Goal: Information Seeking & Learning: Learn about a topic

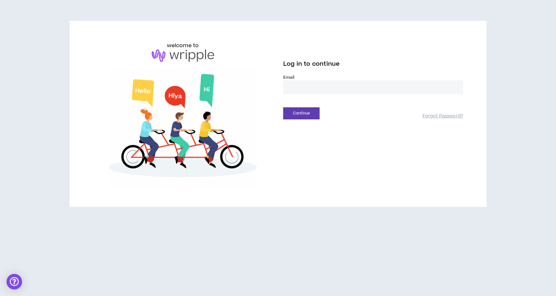
type input "**********"
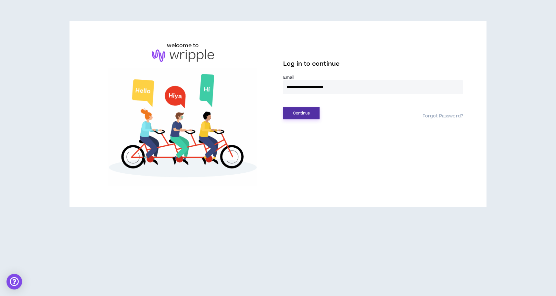
click at [299, 115] on button "Continue" at bounding box center [301, 113] width 36 height 12
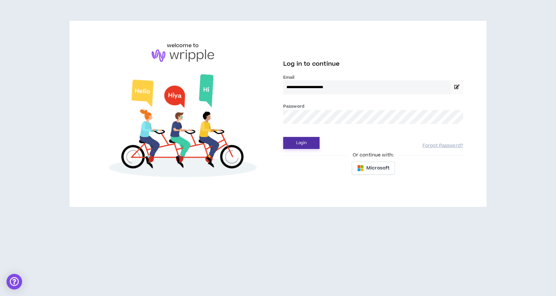
click at [300, 142] on button "Login" at bounding box center [301, 143] width 36 height 12
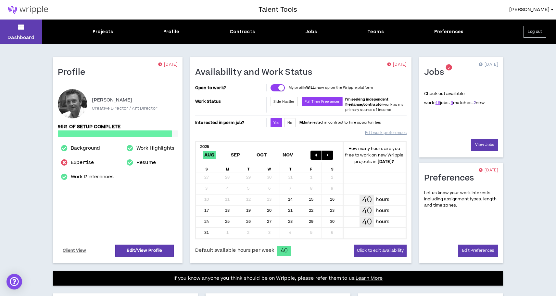
click at [474, 103] on link "2" at bounding box center [475, 103] width 2 height 6
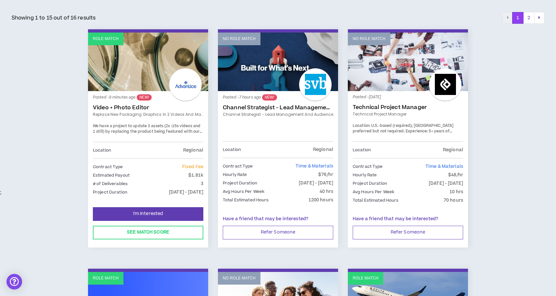
scroll to position [108, 0]
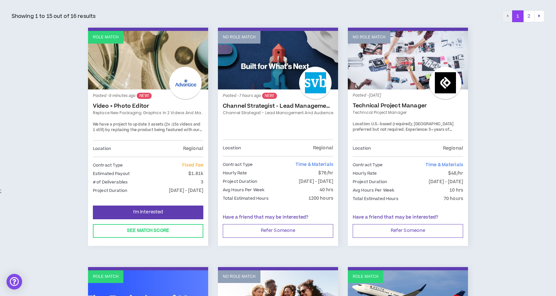
click at [138, 124] on span "We have a project to update 3 assets (2x :15s videos and 1 still) by replacing …" at bounding box center [147, 132] width 109 height 23
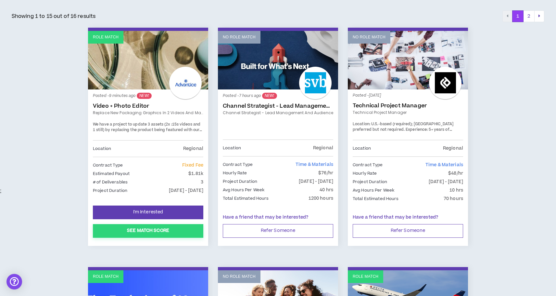
click at [138, 228] on button "See Match Score" at bounding box center [148, 231] width 110 height 14
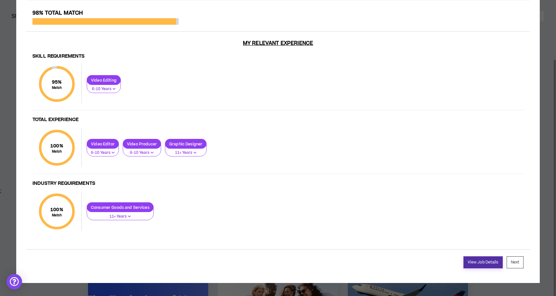
click at [479, 265] on link "View Job Details" at bounding box center [482, 262] width 39 height 12
